Goal: Download file/media

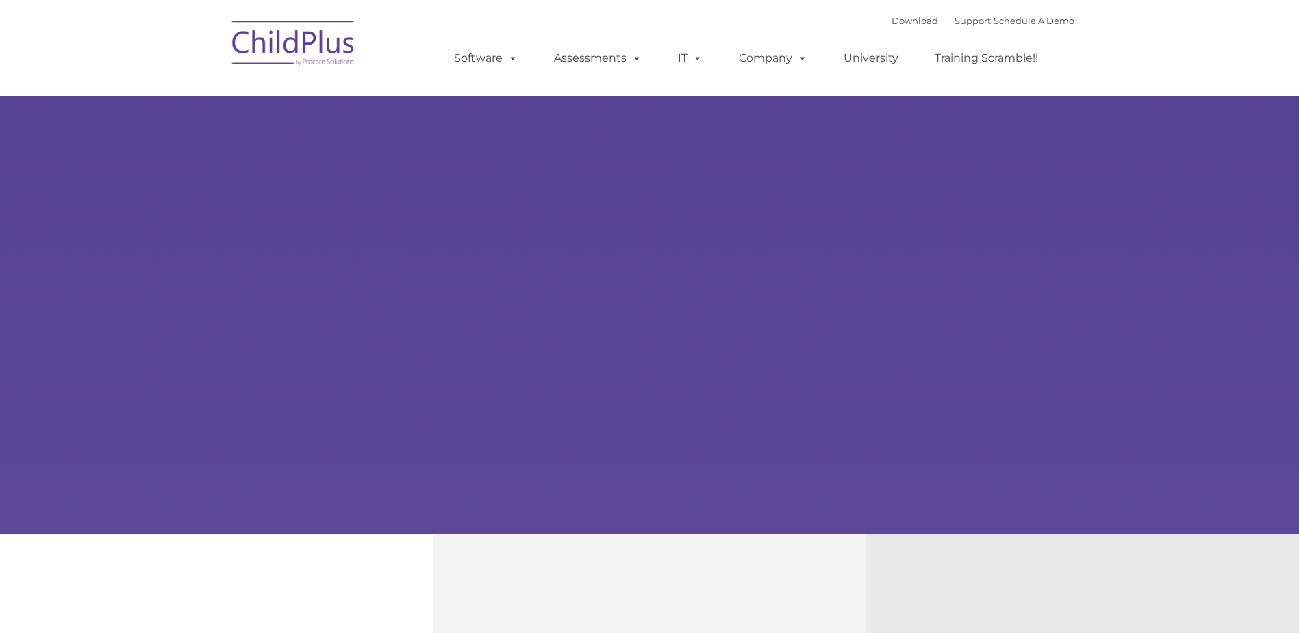
type input ""
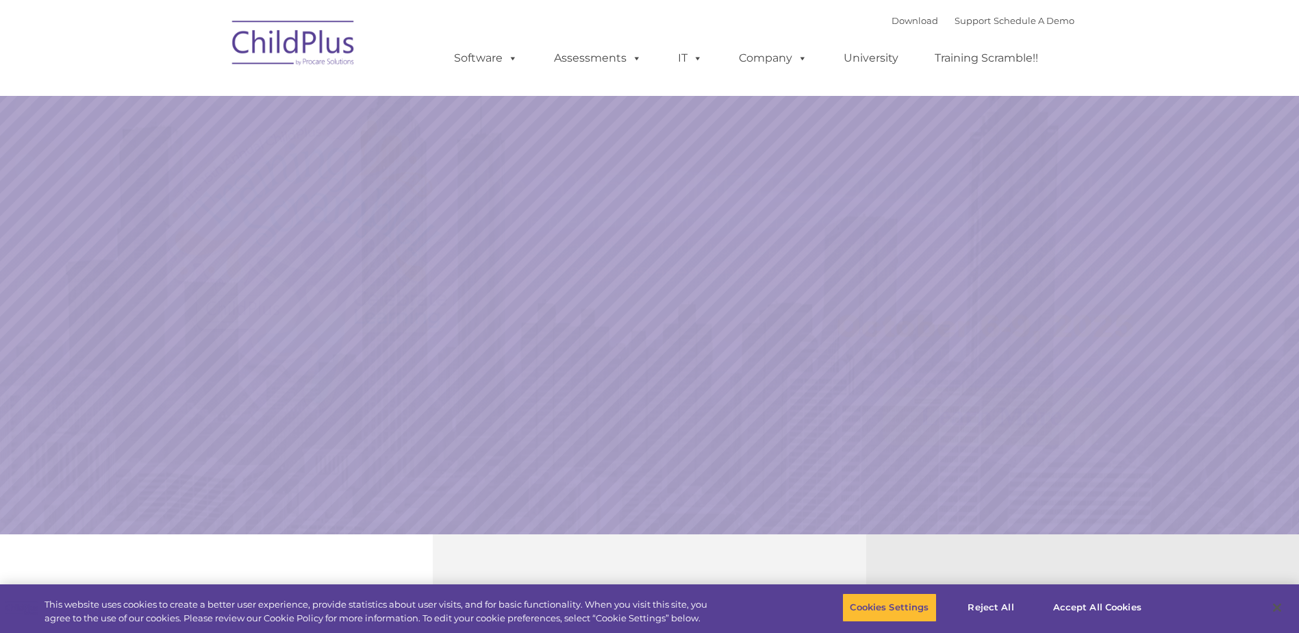
select select "MEDIUM"
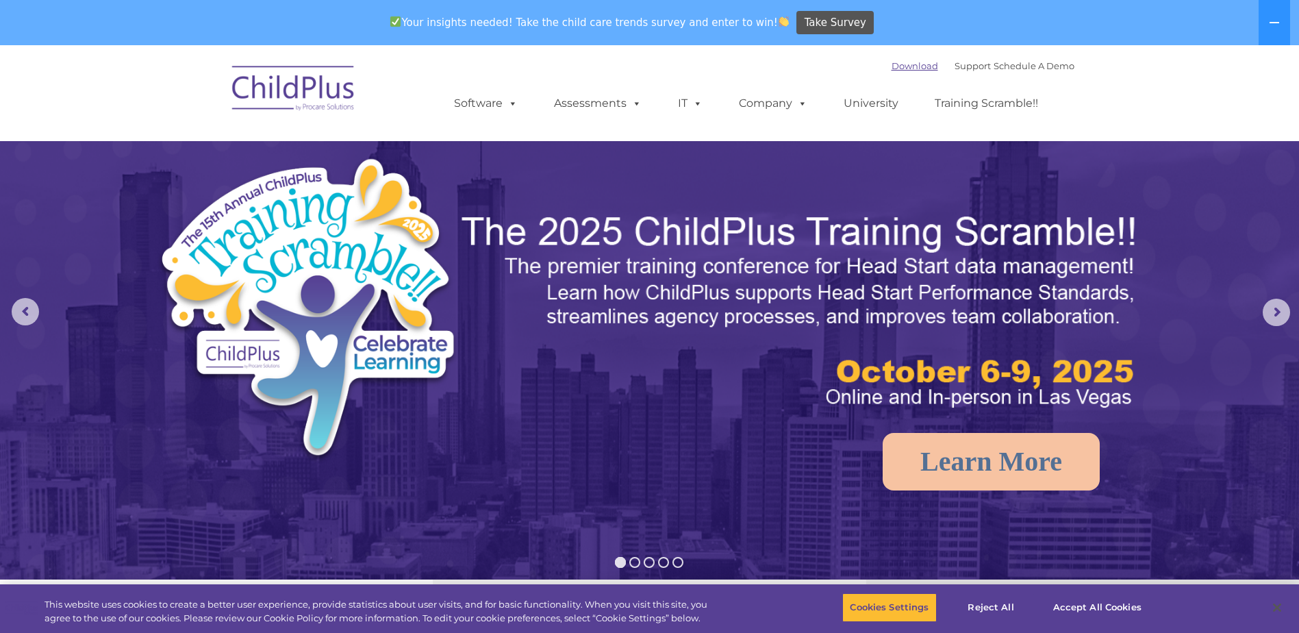
click at [894, 62] on link "Download" at bounding box center [915, 65] width 47 height 11
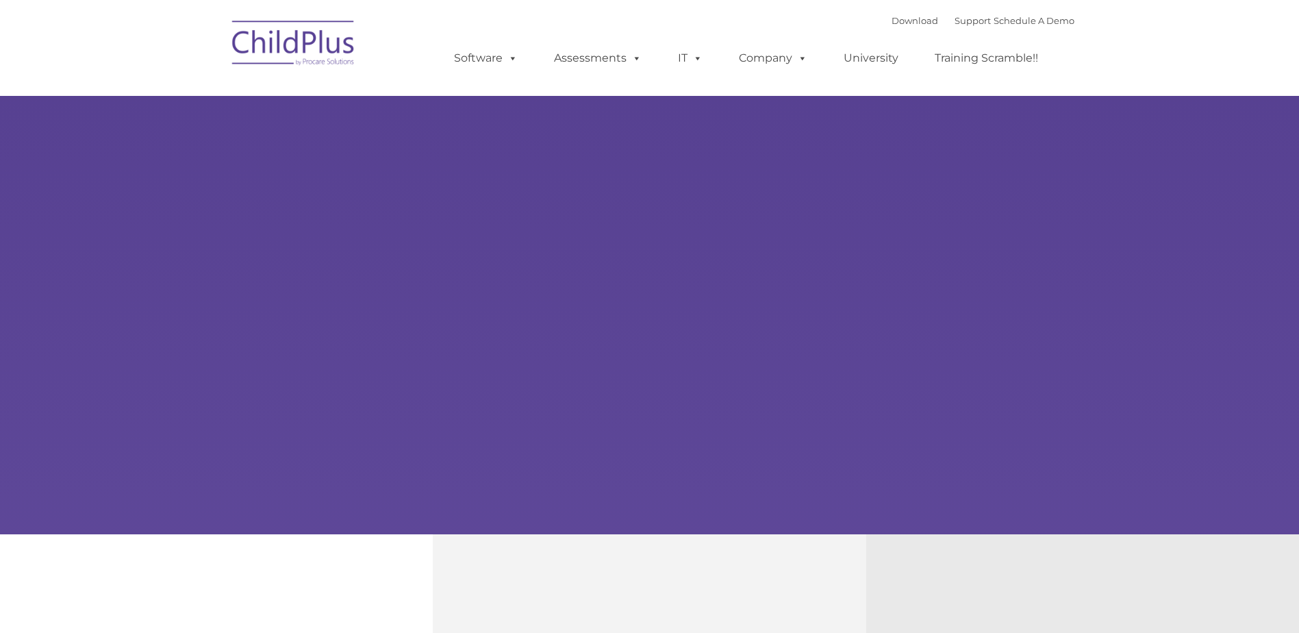
type input ""
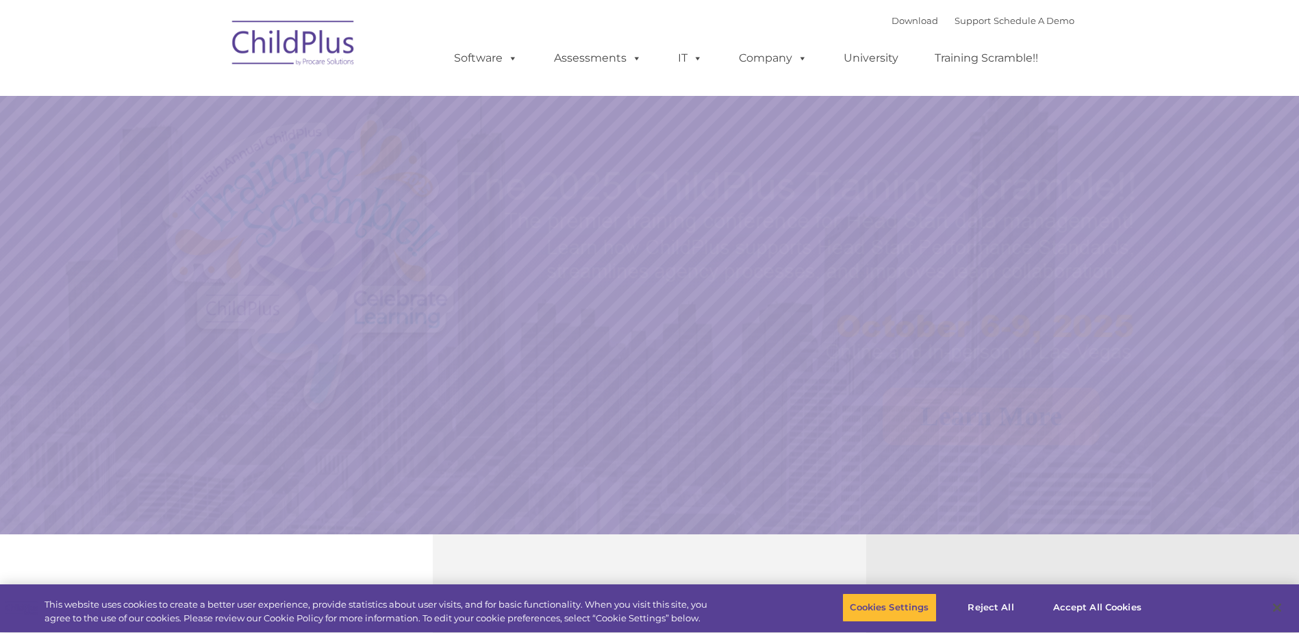
select select "MEDIUM"
